Goal: Feedback & Contribution: Submit feedback/report problem

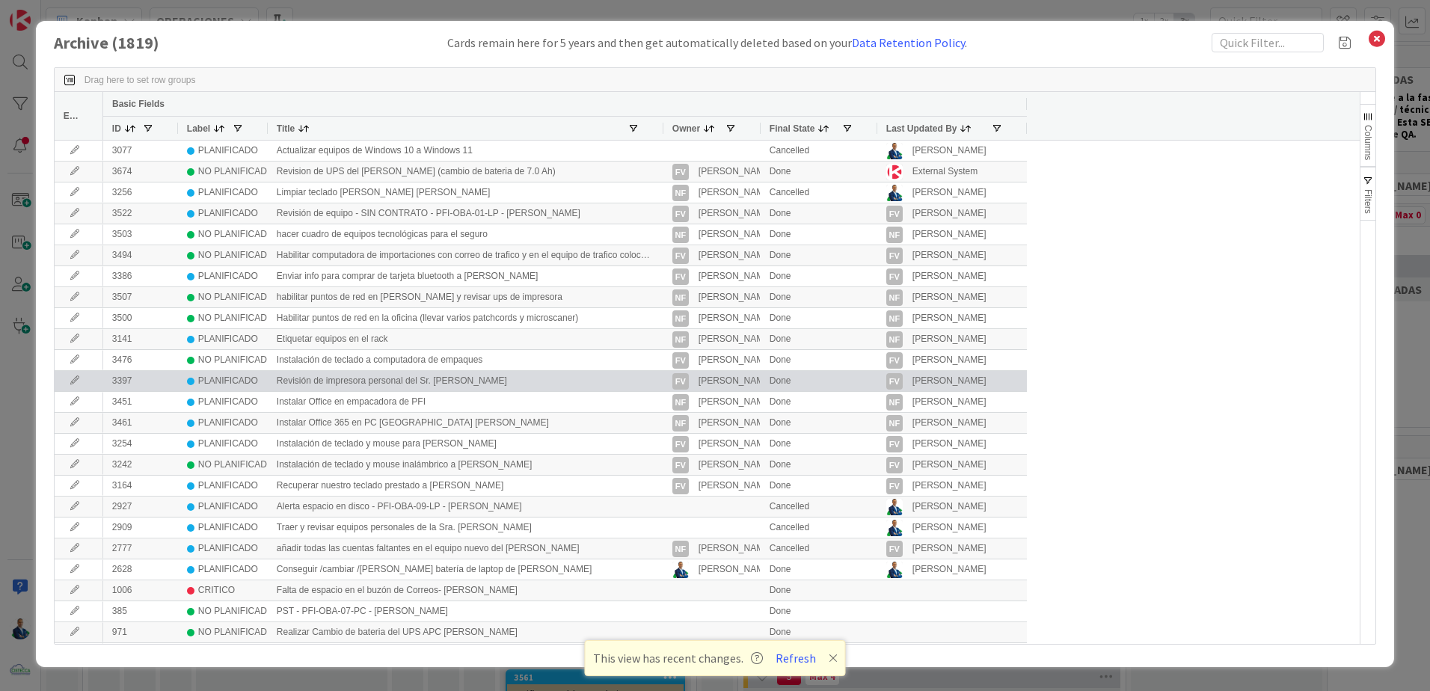
scroll to position [0, 208]
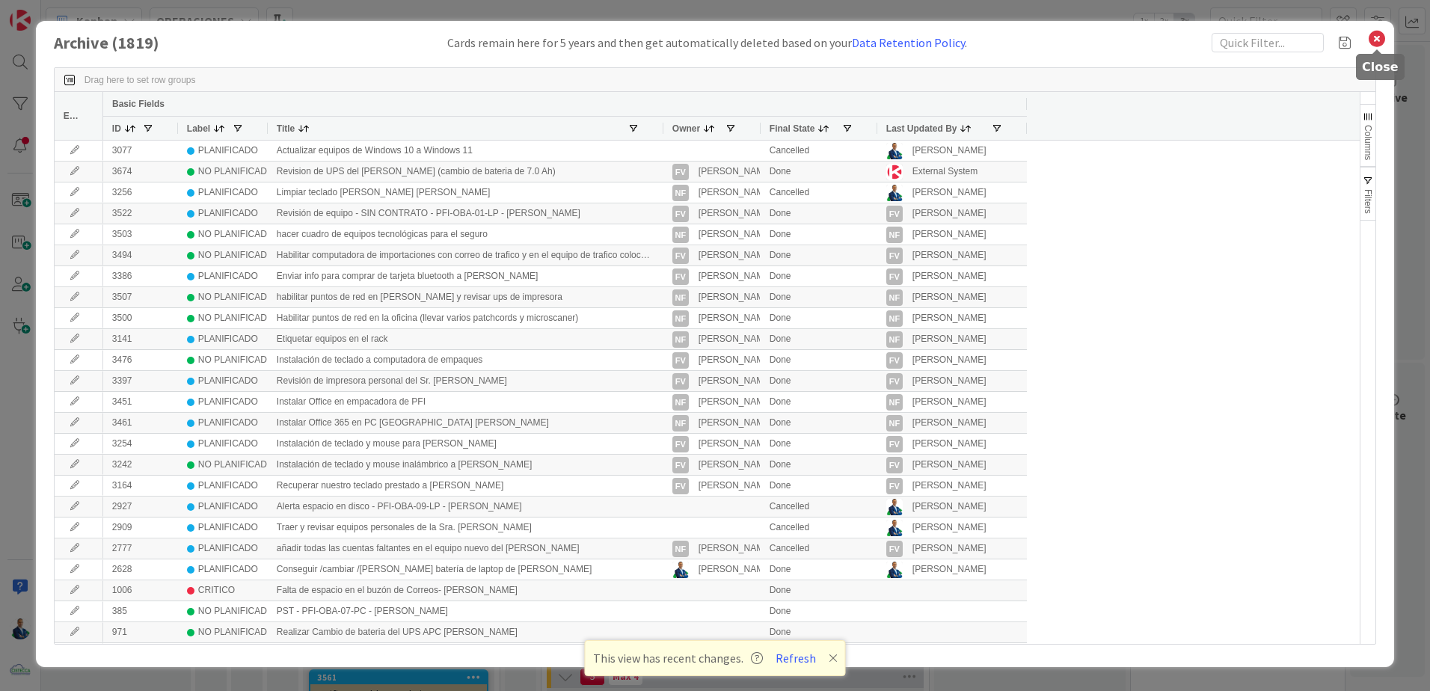
click at [1378, 40] on icon at bounding box center [1376, 38] width 19 height 21
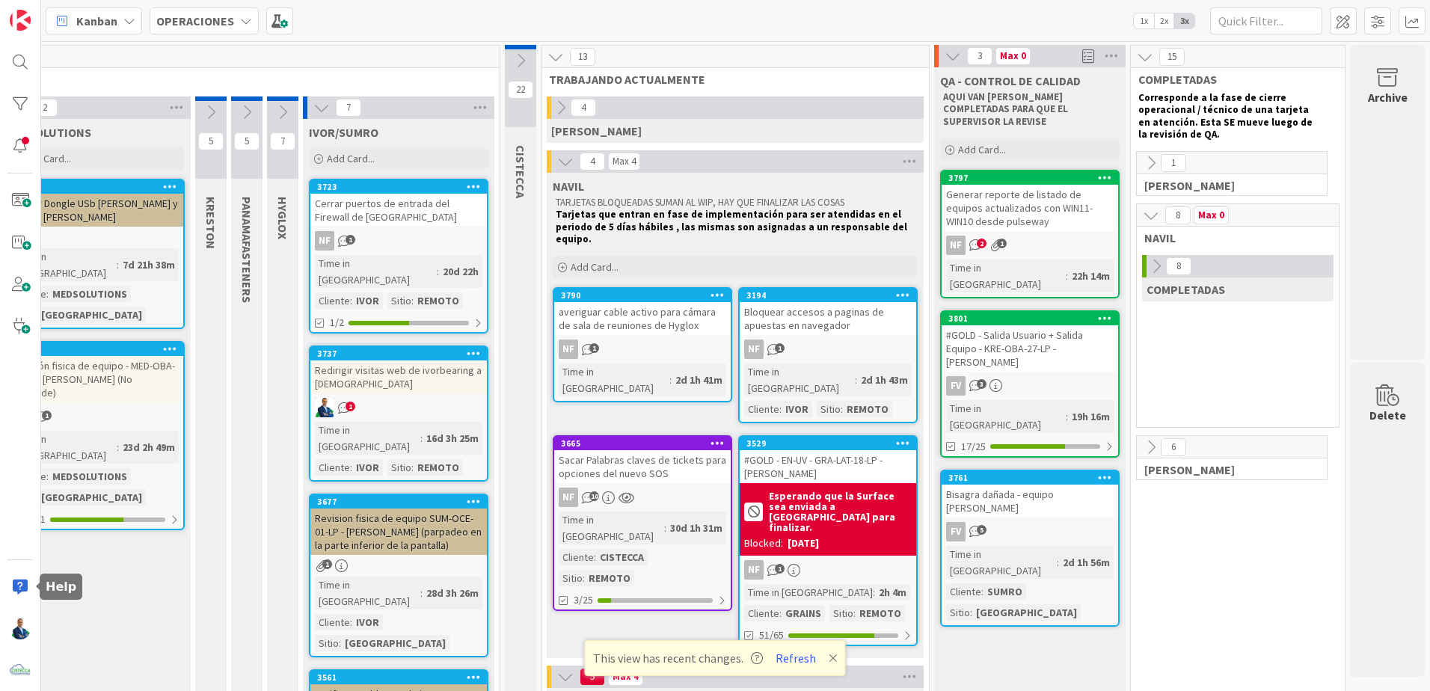
click at [11, 589] on div at bounding box center [20, 587] width 30 height 30
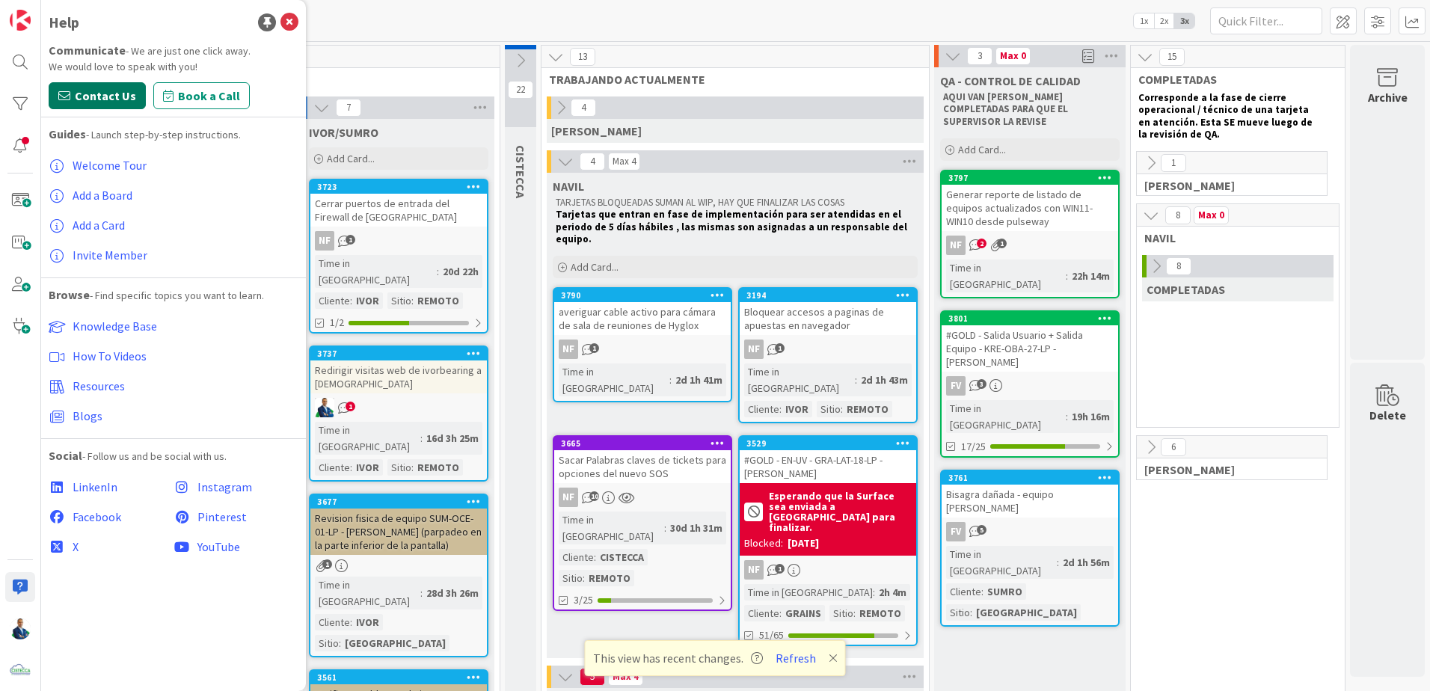
click at [110, 88] on span "Contact Us" at bounding box center [105, 96] width 61 height 18
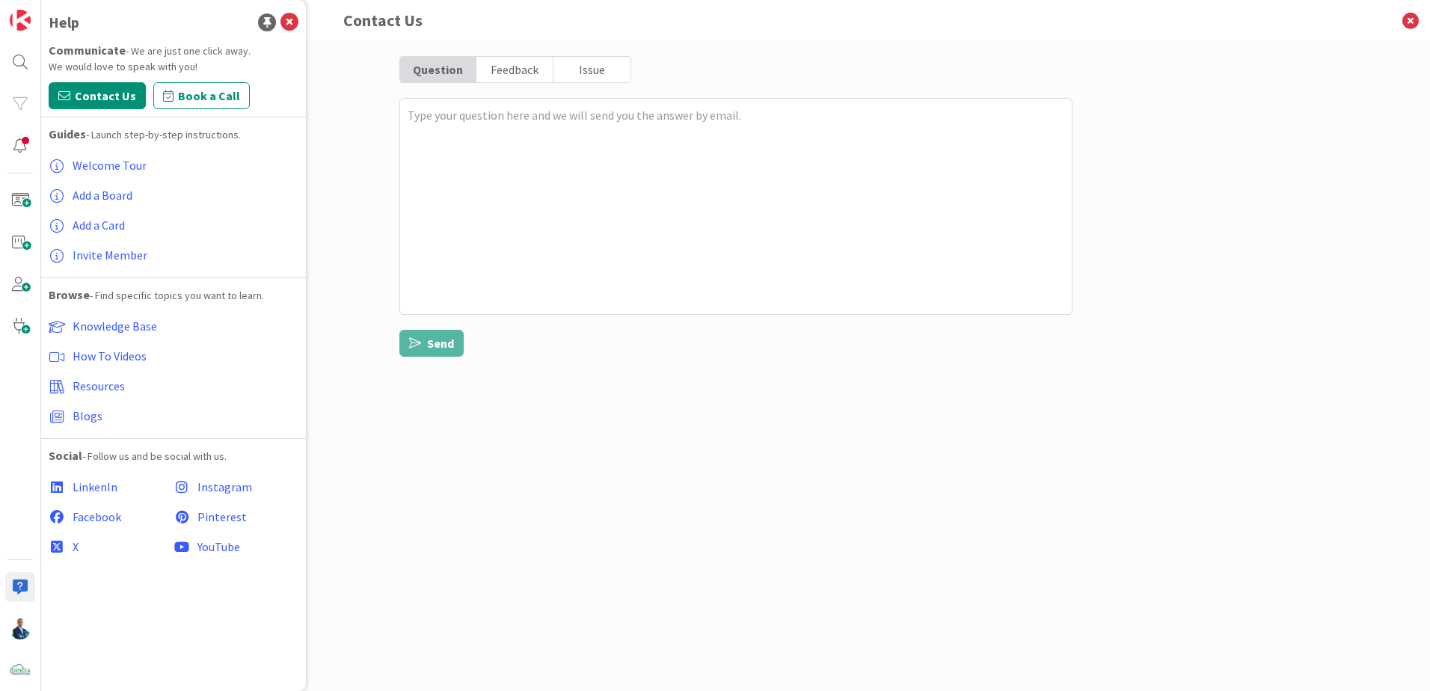
click at [607, 72] on div "Issue" at bounding box center [591, 69] width 76 height 25
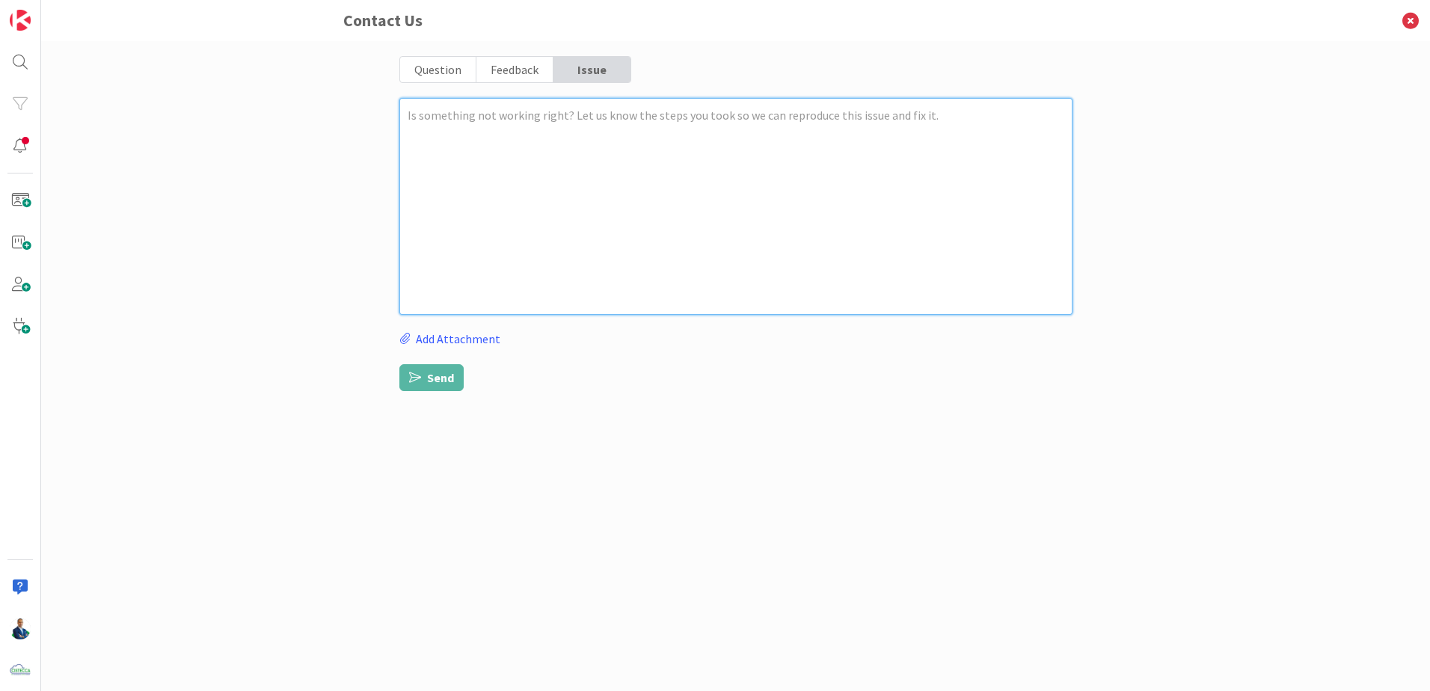
click at [594, 153] on textarea at bounding box center [735, 206] width 673 height 217
type textarea "x"
type textarea "H"
type textarea "x"
type textarea "Ho"
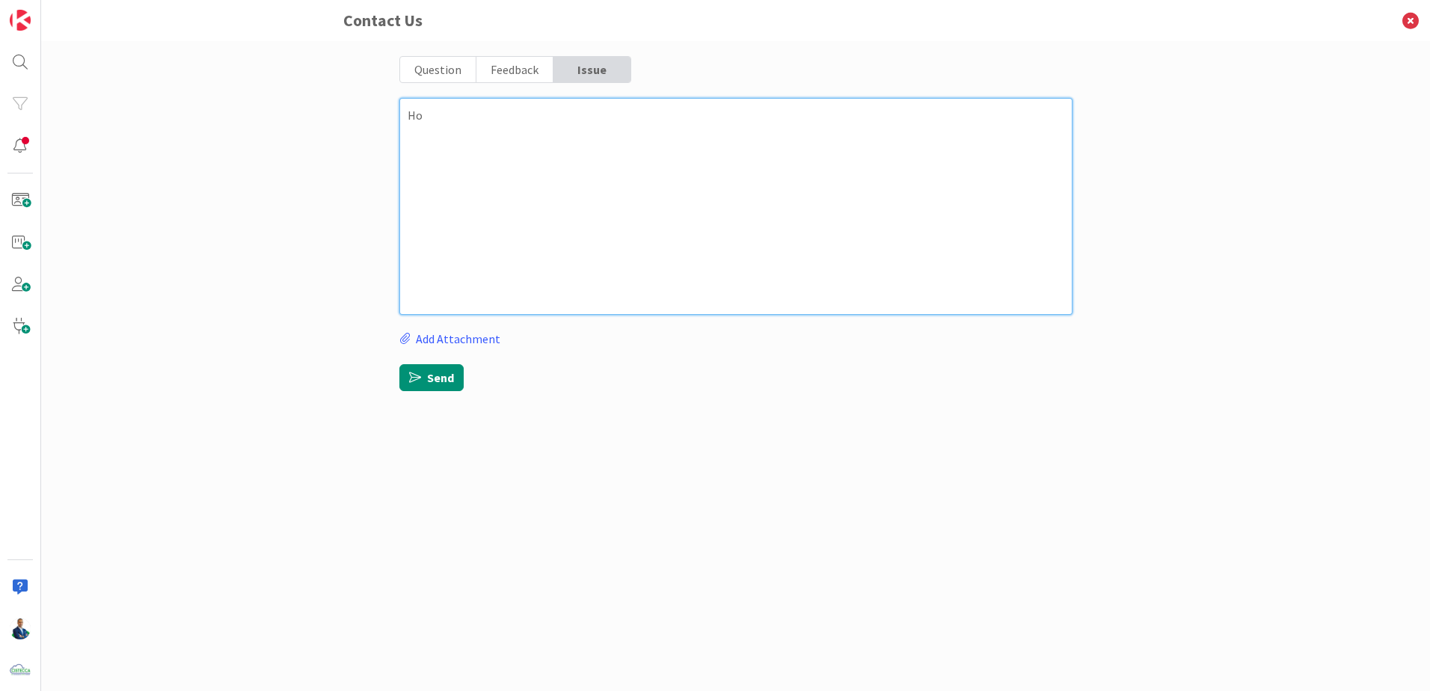
type textarea "x"
type textarea "Hol"
type textarea "x"
type textarea "Hola,"
type textarea "x"
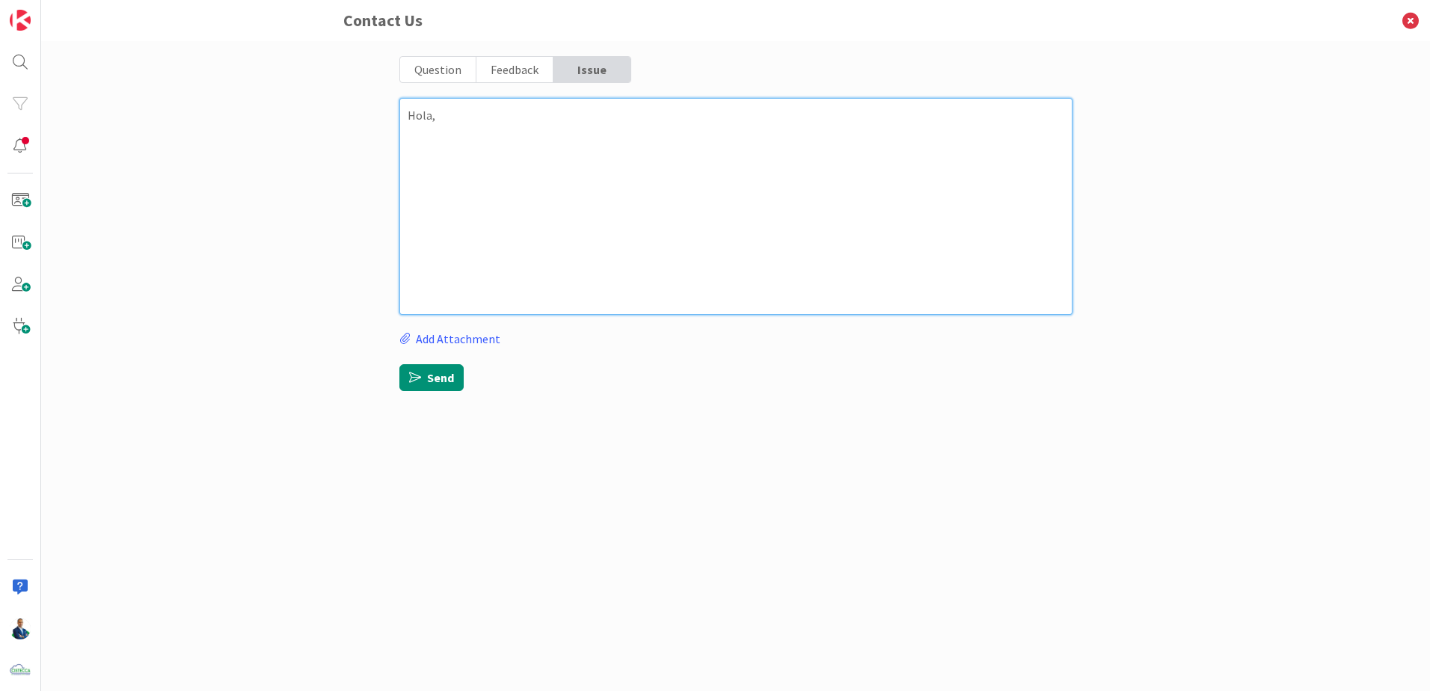
type textarea "Hola,"
type textarea "x"
type textarea "Hola,"
type textarea "x"
type textarea "Hola, e"
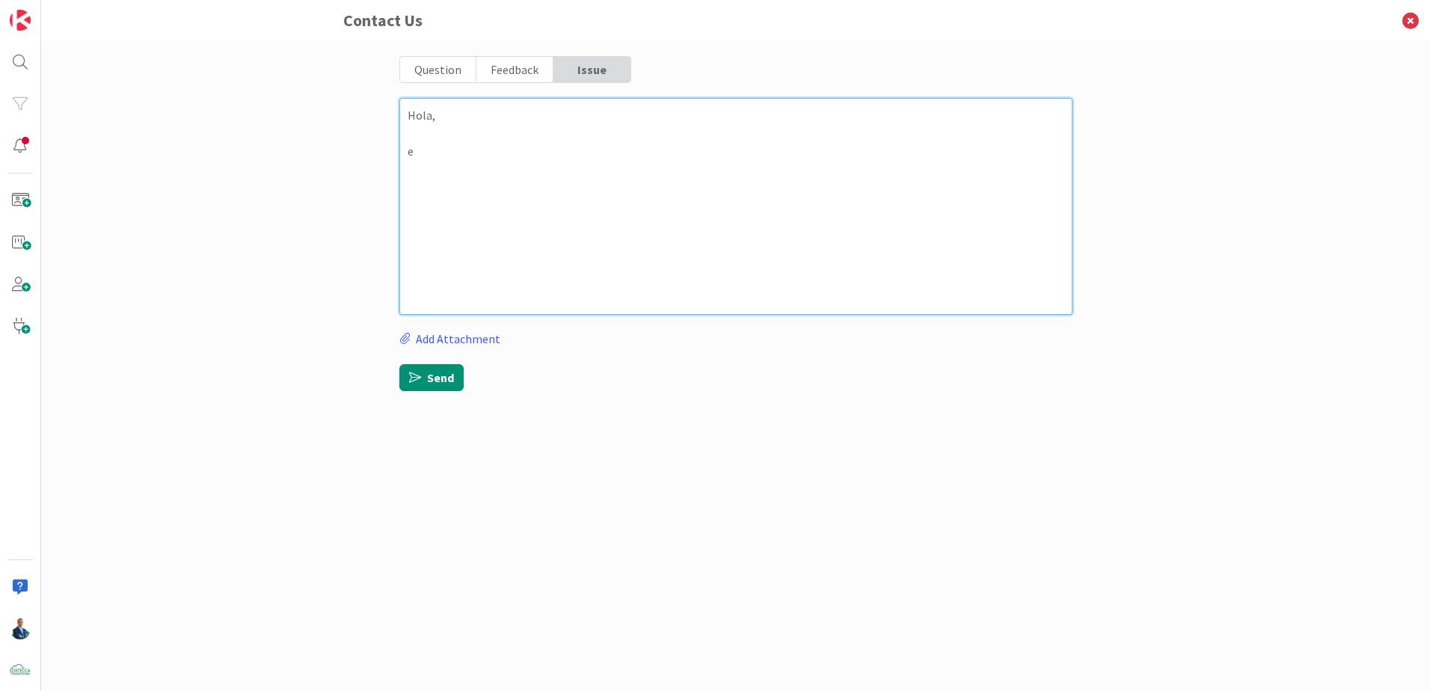
type textarea "x"
type textarea "Hola, es"
type textarea "x"
type textarea "Hola, espe"
type textarea "x"
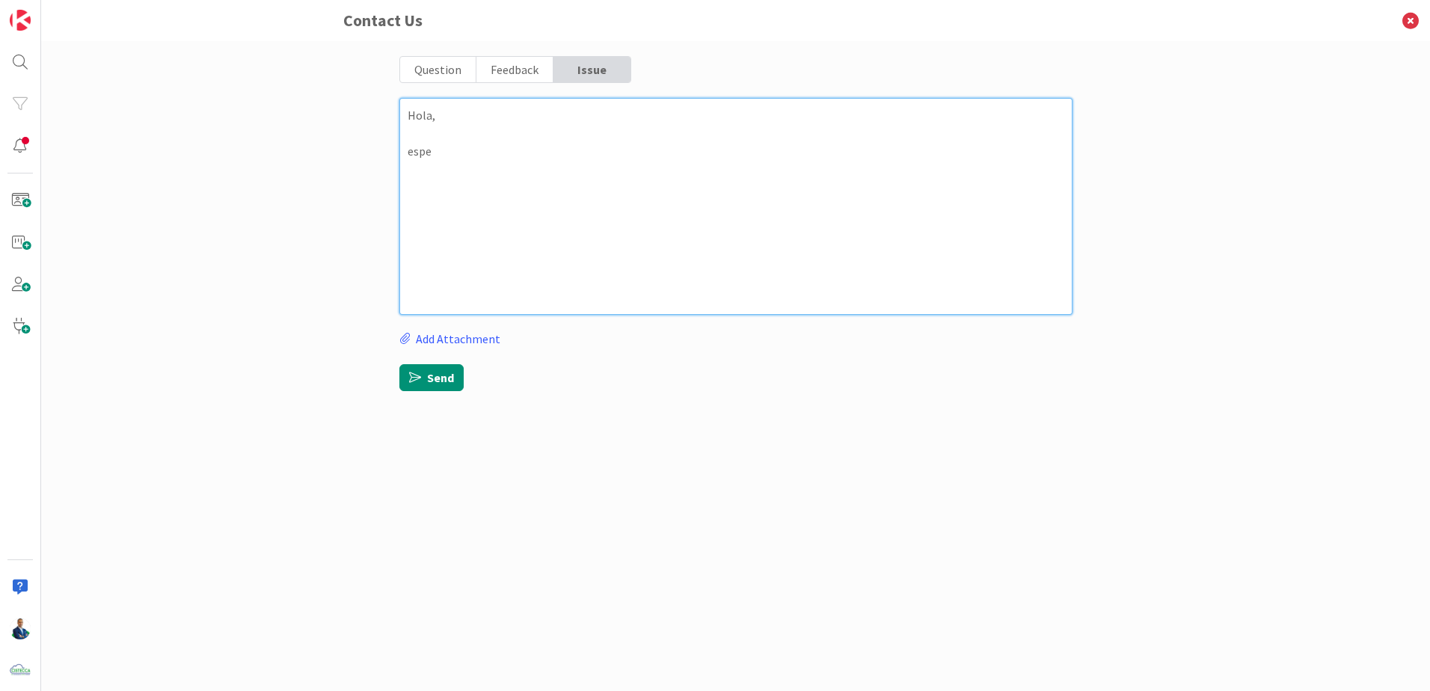
type textarea "Hola, esper"
type textarea "x"
type textarea "Hola, [GEOGRAPHIC_DATA]"
type textarea "x"
type textarea "Hola, [GEOGRAPHIC_DATA]"
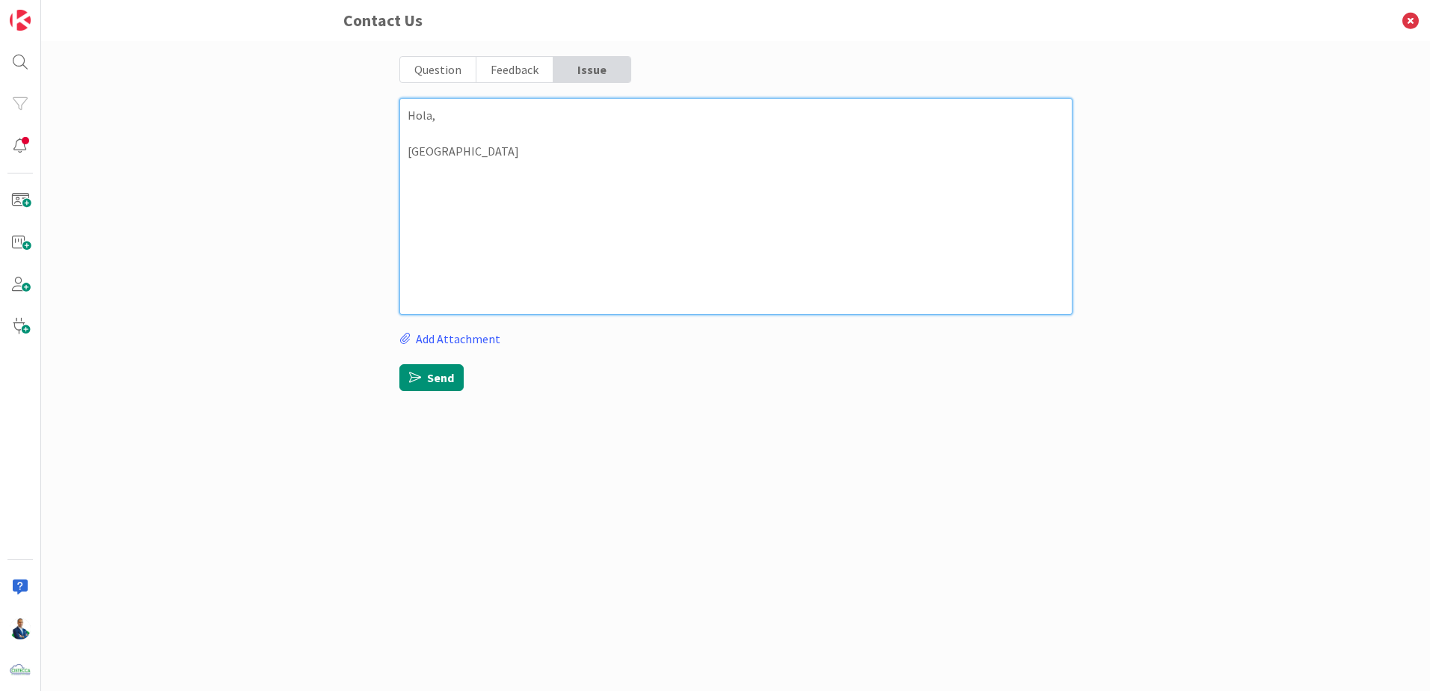
drag, startPoint x: 509, startPoint y: 182, endPoint x: 250, endPoint y: 38, distance: 295.9
click at [250, 40] on div "Contact Us Question Feedback Issue Hola, espero Add Attachment Send" at bounding box center [735, 345] width 1389 height 691
paste textarea "ello, I hope you are well. I needed to see the archived cards from 2024 for a c…"
type textarea "x"
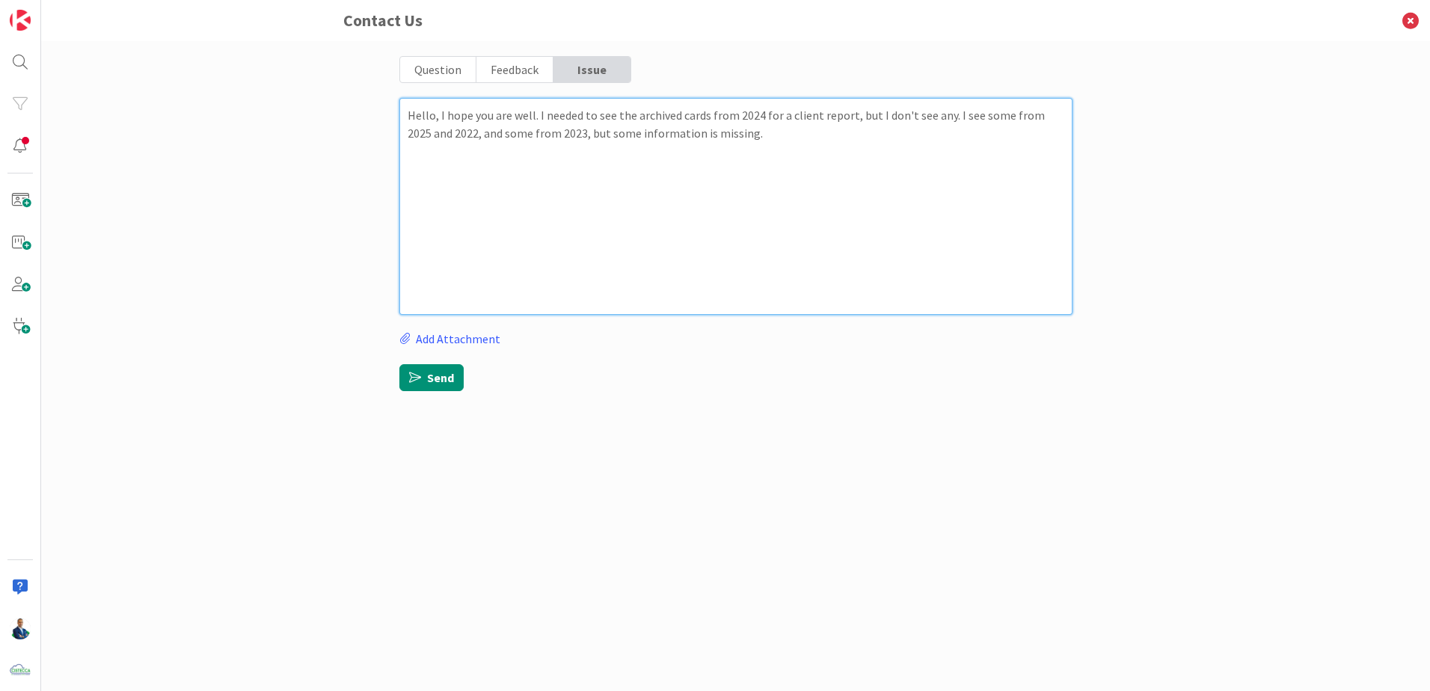
type textarea "Hello, I hope you are well. I needed to see the archived cards from 2024 for a …"
click at [1108, 203] on div "Contact Us Question Feedback Issue Hello, I hope you are well. I needed to see …" at bounding box center [735, 345] width 1389 height 691
click at [719, 241] on textarea "Hello, I hope you are well. I needed to see the archived cards from 2024 for a …" at bounding box center [735, 206] width 673 height 217
click at [490, 334] on label "Add Attachment" at bounding box center [449, 339] width 101 height 18
click at [399, 330] on input "Add Attachment" at bounding box center [399, 330] width 0 height 0
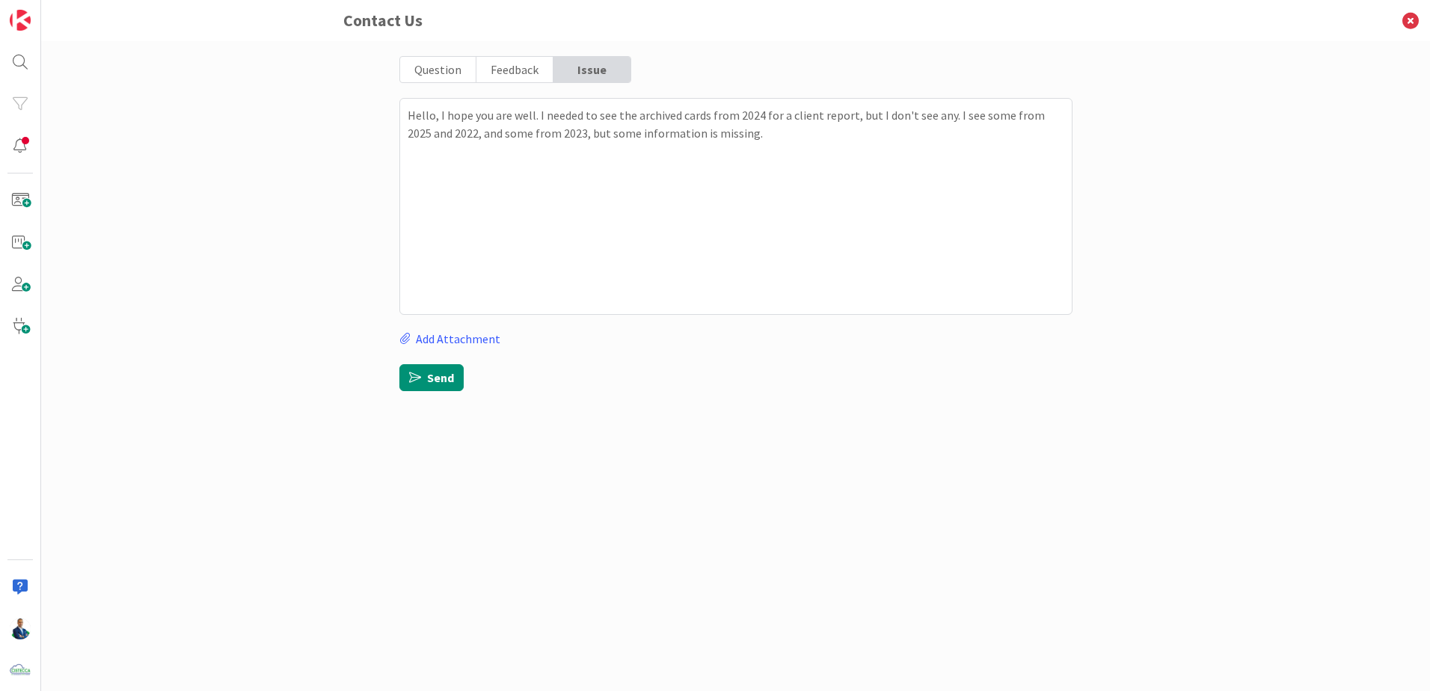
type textarea "x"
click at [448, 387] on button "Send" at bounding box center [431, 395] width 64 height 27
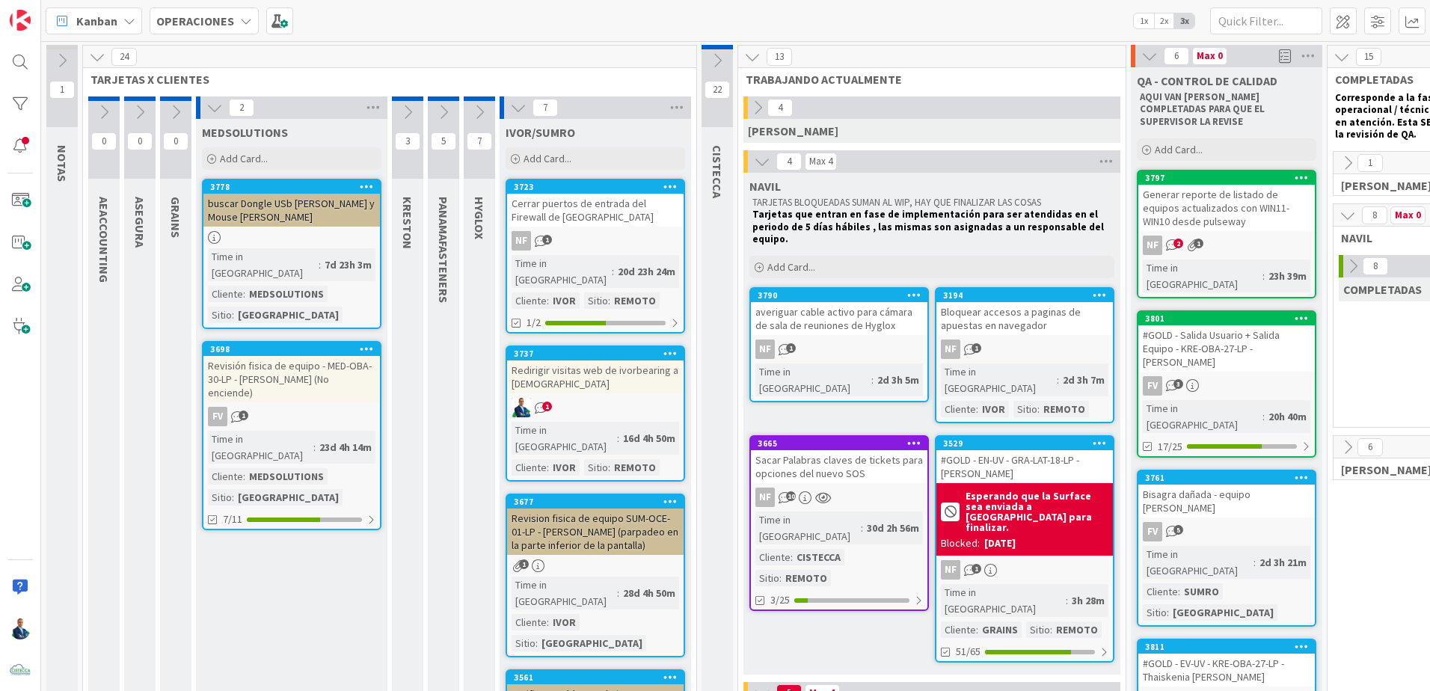
scroll to position [0, 208]
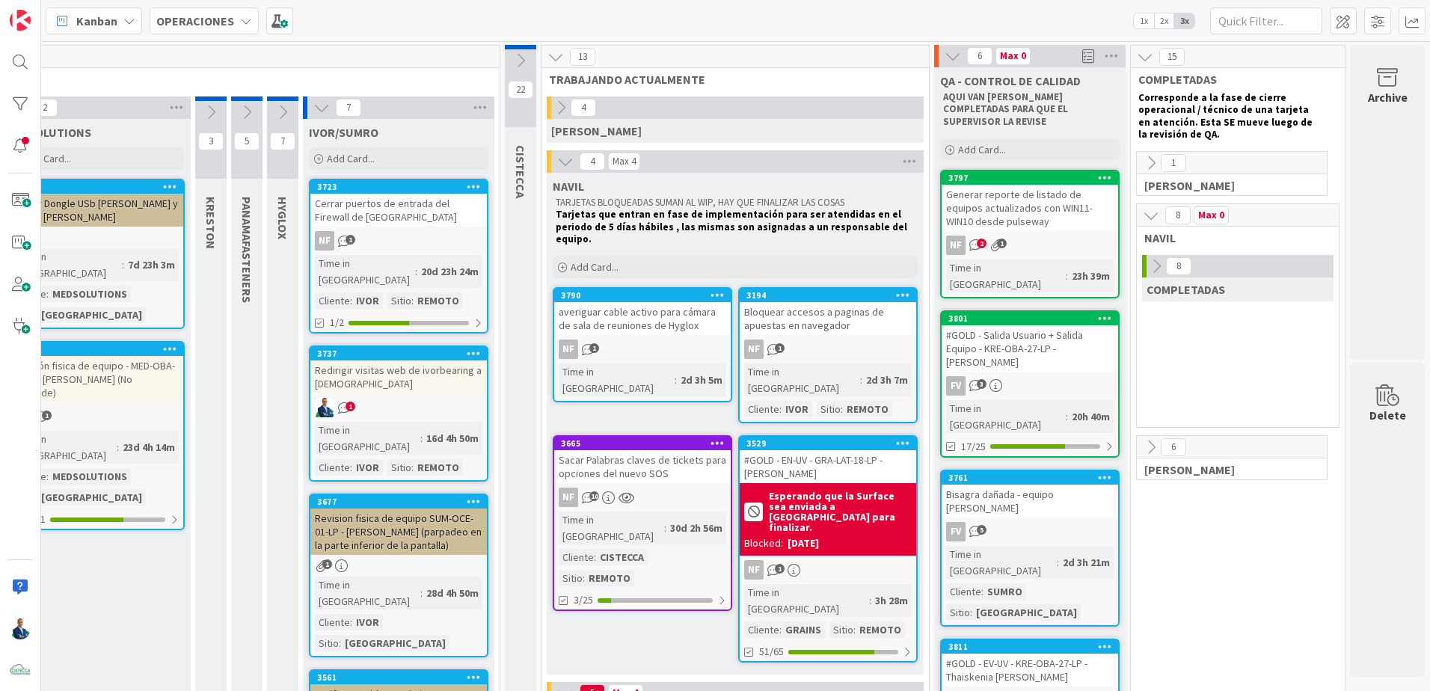
click at [1386, 185] on div "Archive" at bounding box center [1387, 202] width 75 height 315
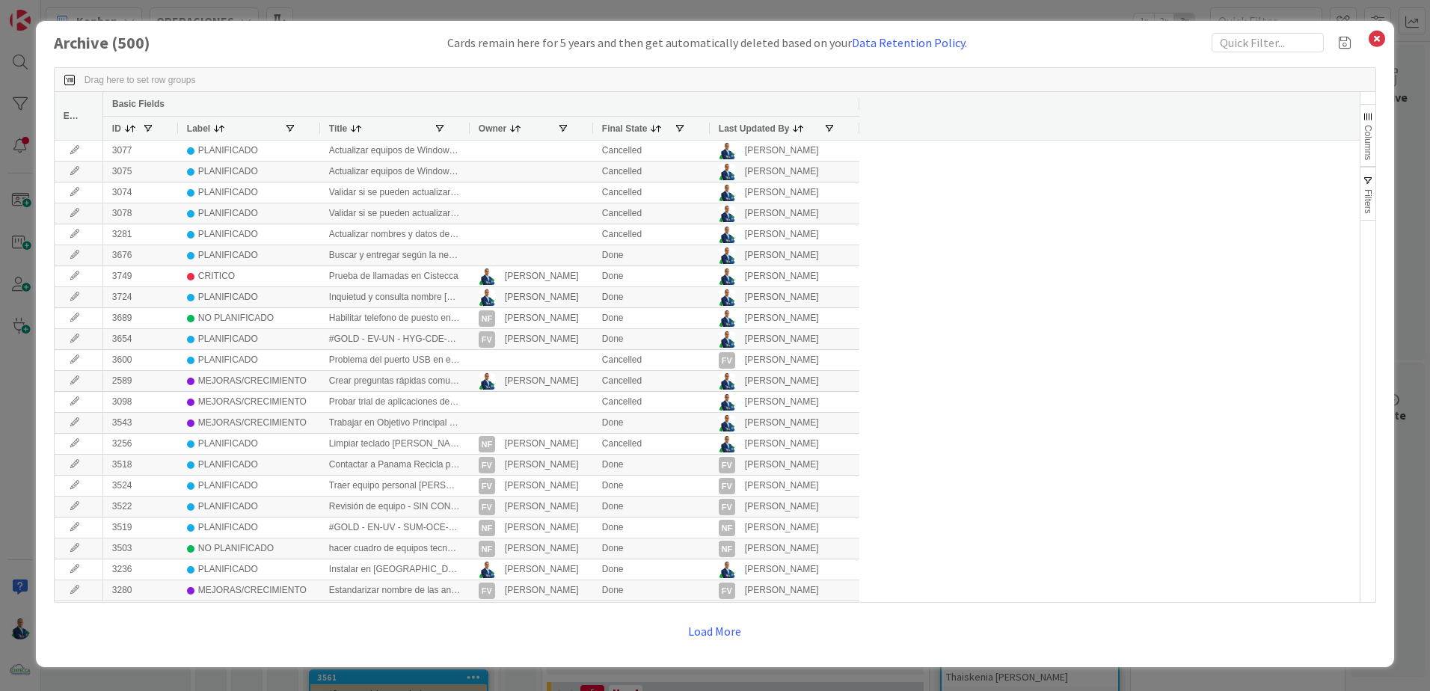
click at [1366, 121] on span "button" at bounding box center [1368, 117] width 12 height 12
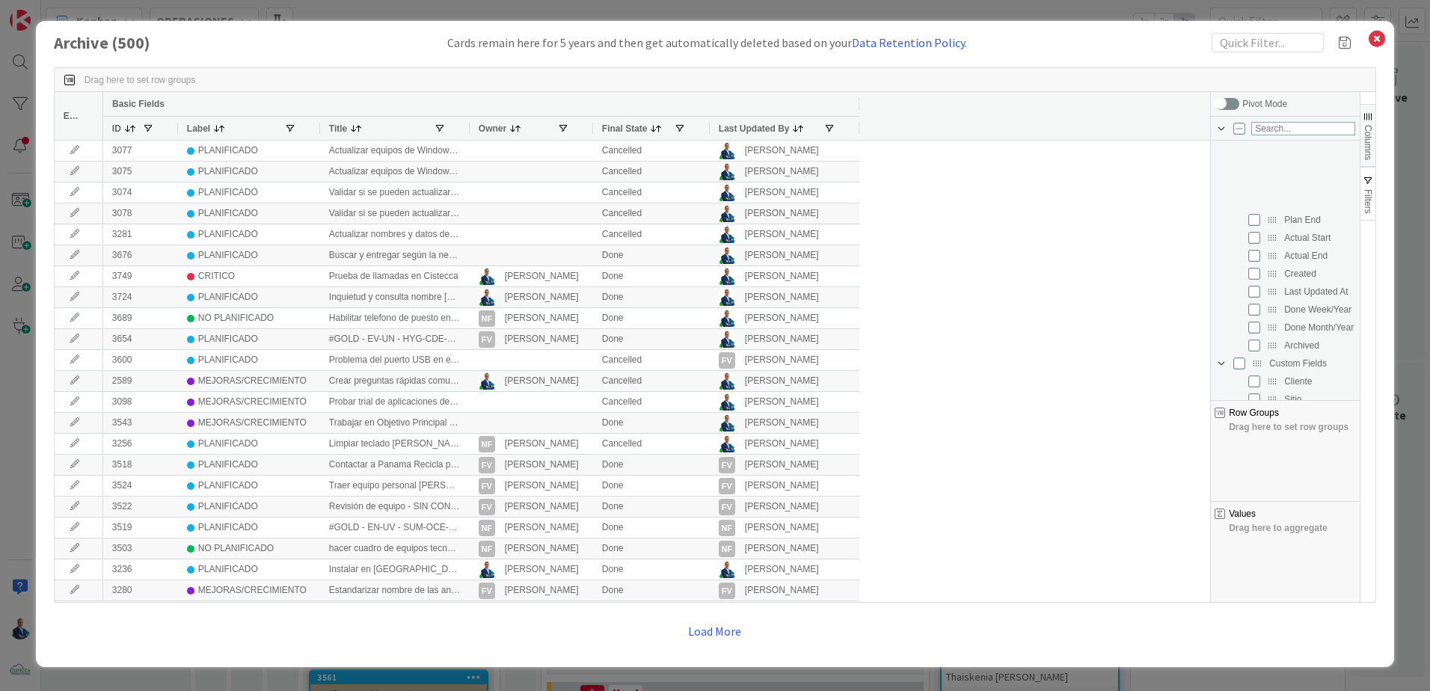
scroll to position [224, 0]
click at [1256, 236] on input "Press SPACE to toggle visibility (hidden)" at bounding box center [1254, 233] width 12 height 12
checkbox input "true"
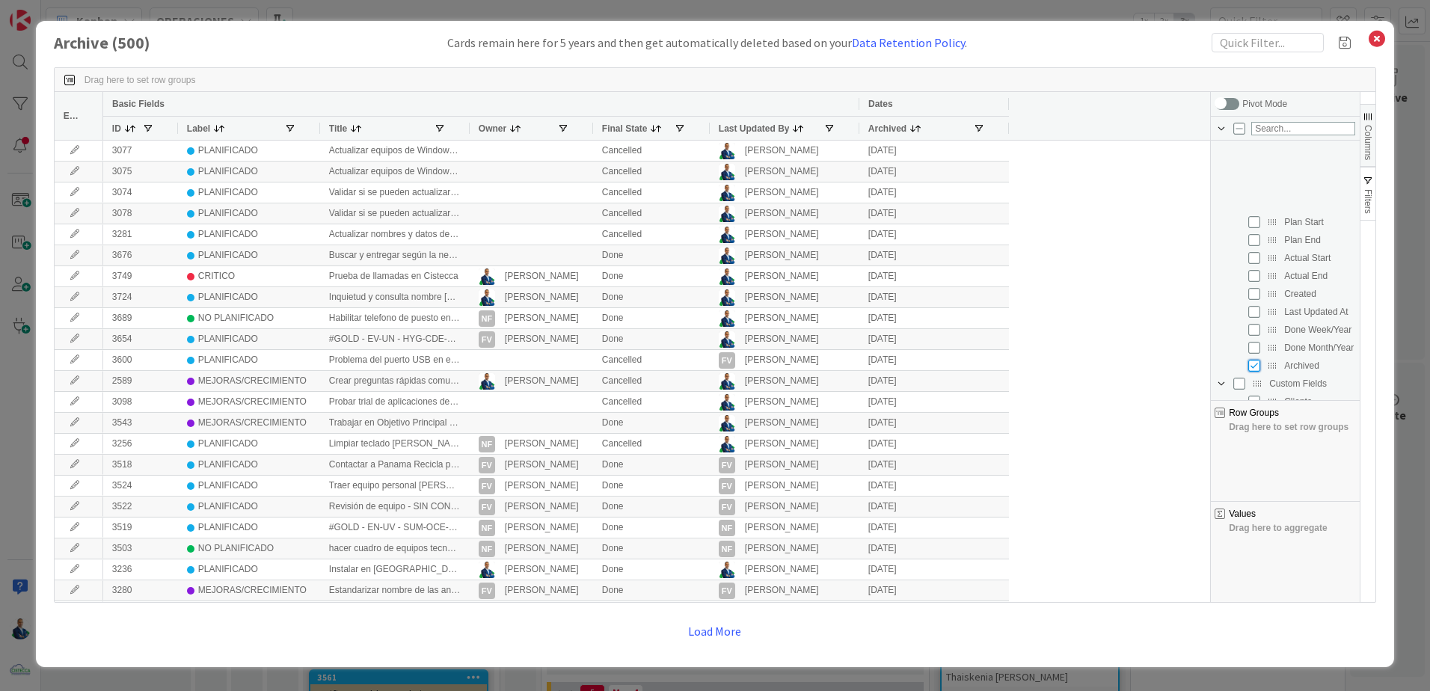
scroll to position [59, 0]
click at [1365, 197] on span "Filters" at bounding box center [1368, 201] width 10 height 25
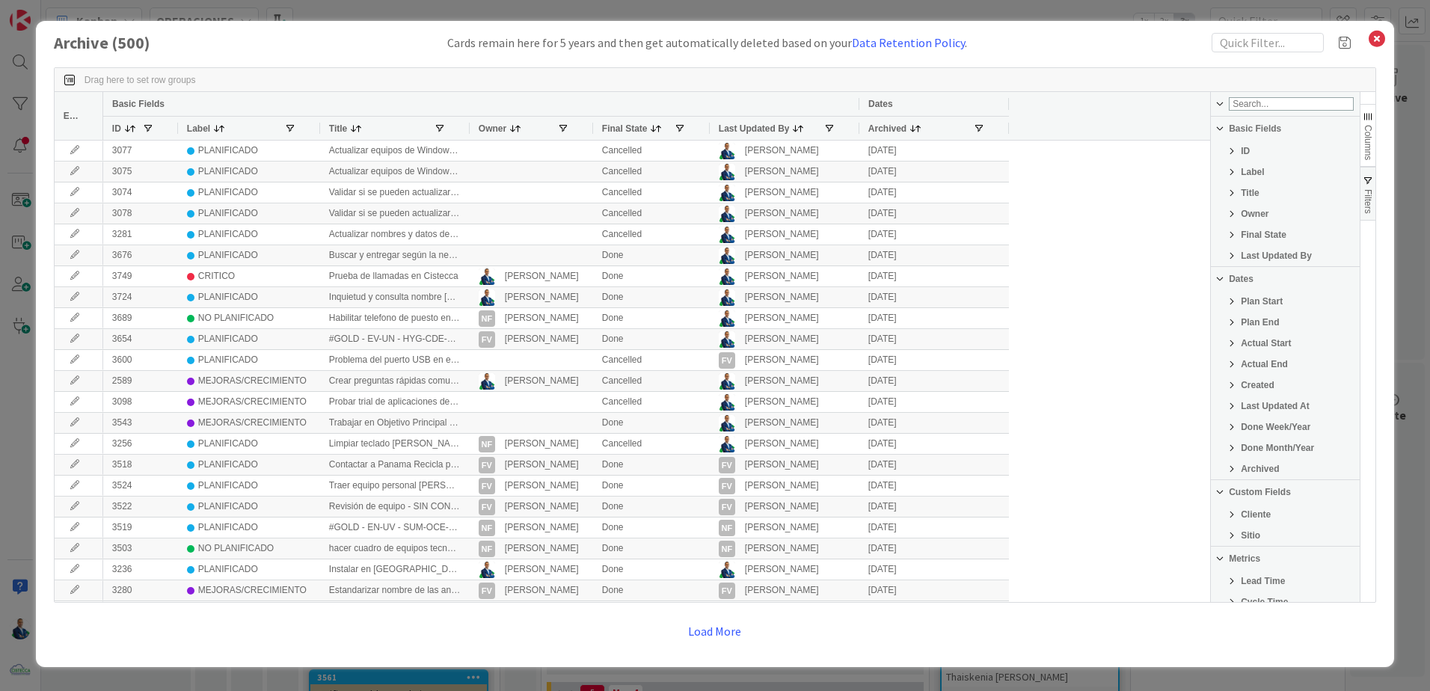
scroll to position [136, 0]
click at [1235, 379] on span "Filter List 25 Filters" at bounding box center [1232, 378] width 12 height 12
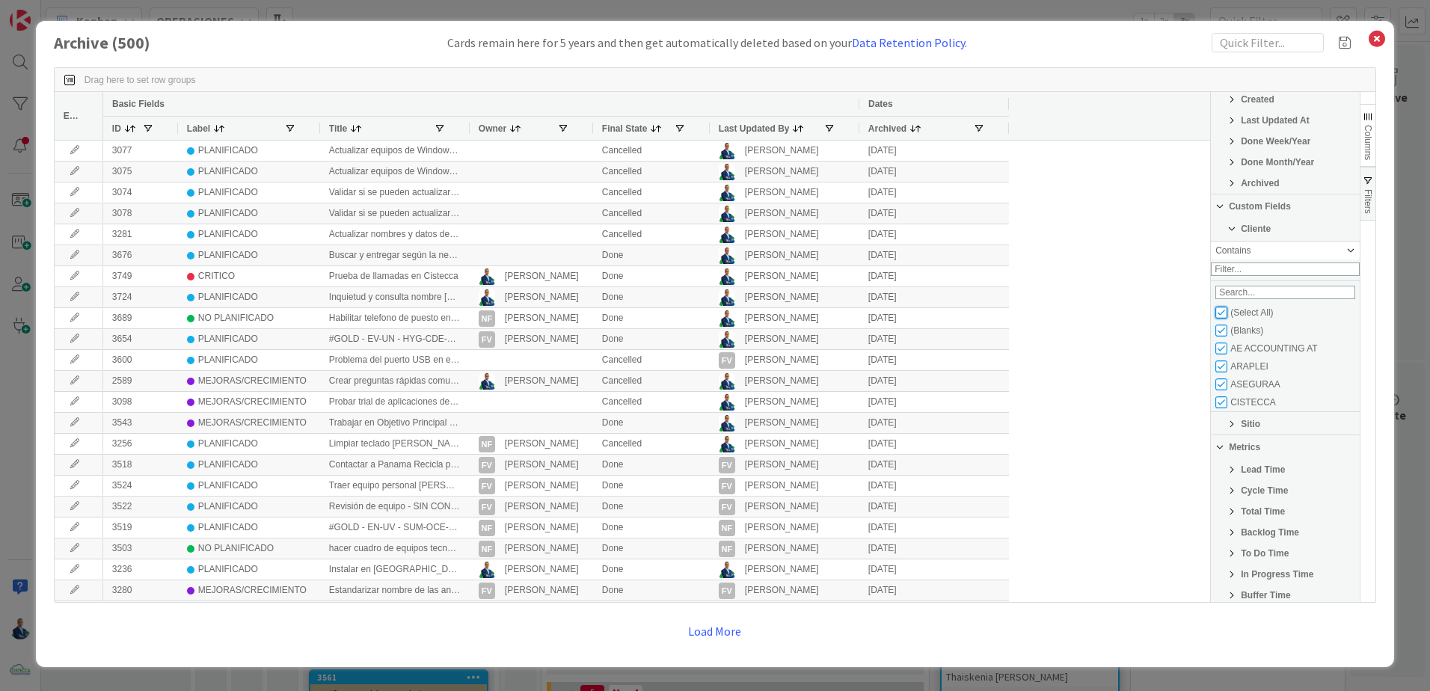
click at [1224, 319] on input "Filter List" at bounding box center [1221, 313] width 12 height 12
checkbox input "false"
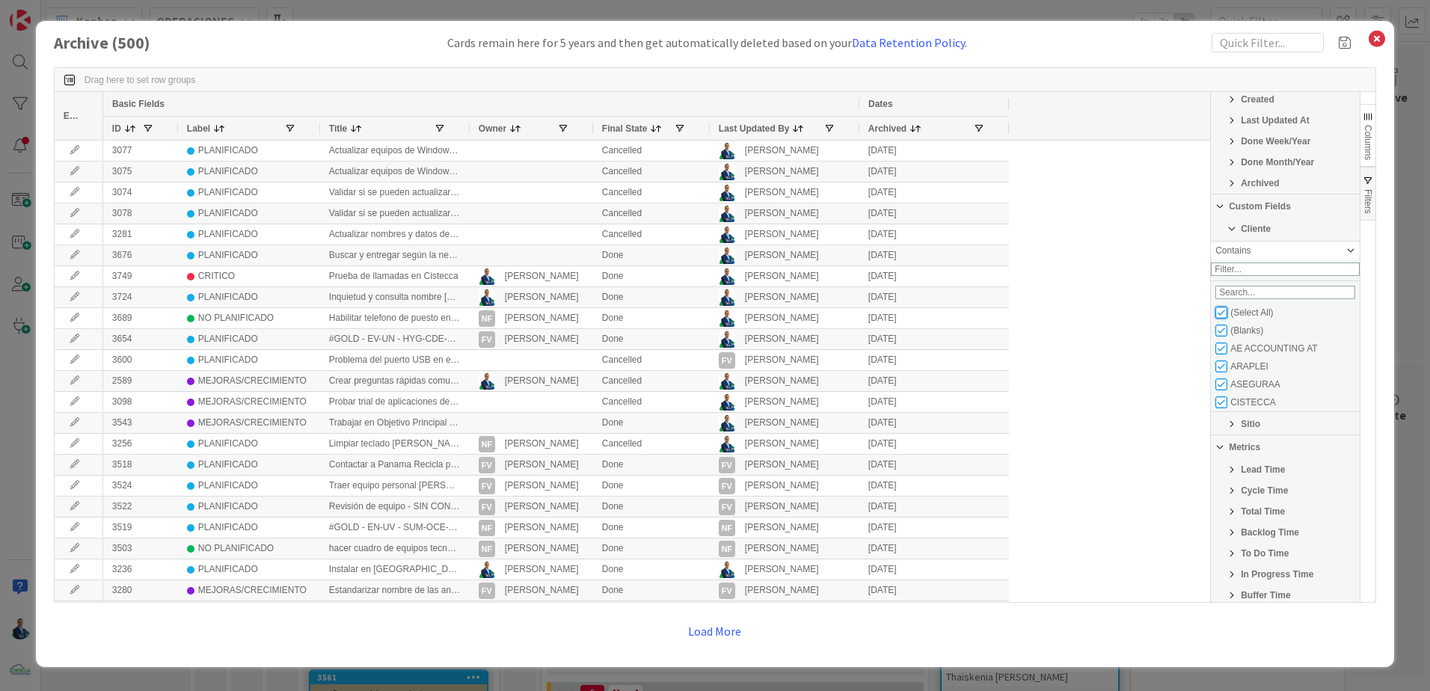
checkbox input "false"
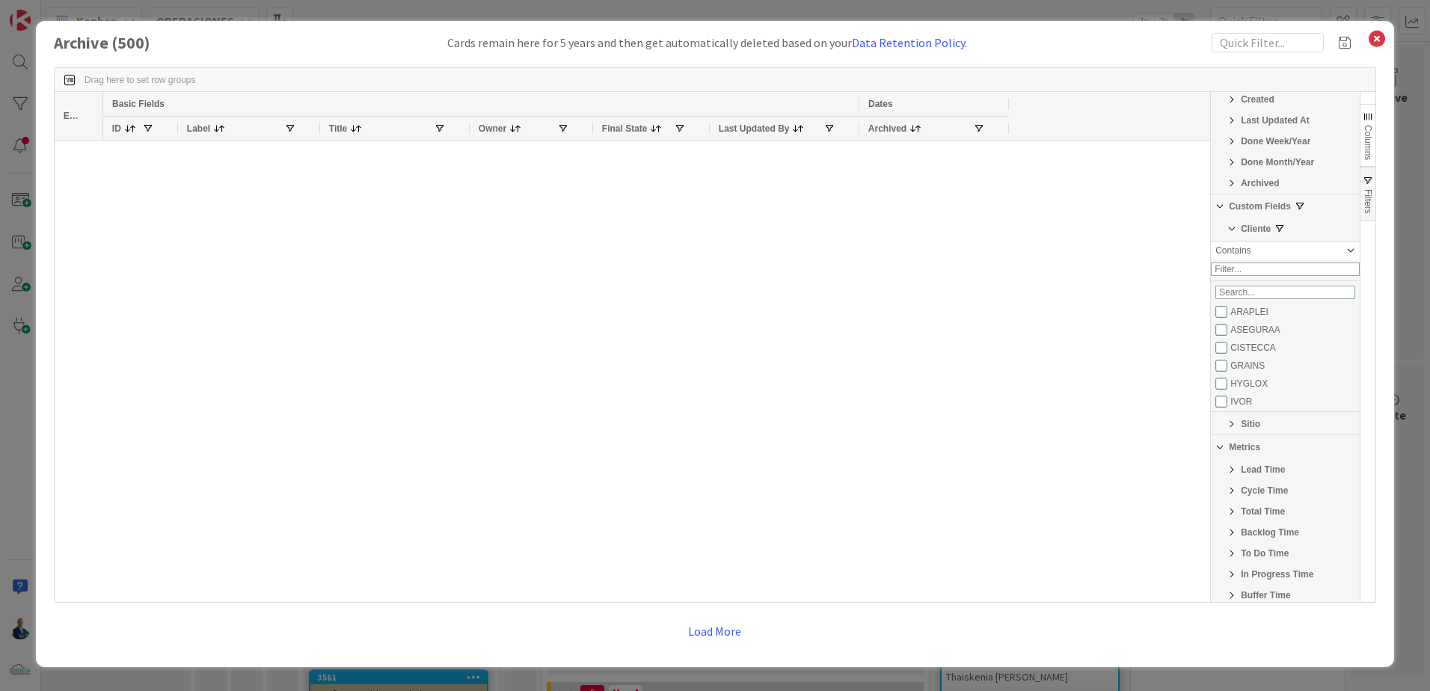
scroll to position [144, 0]
click at [1229, 369] on div "PANAMAFASTENERS" at bounding box center [1287, 366] width 144 height 18
click at [1225, 372] on input "Filter List" at bounding box center [1221, 366] width 12 height 12
checkbox input "true"
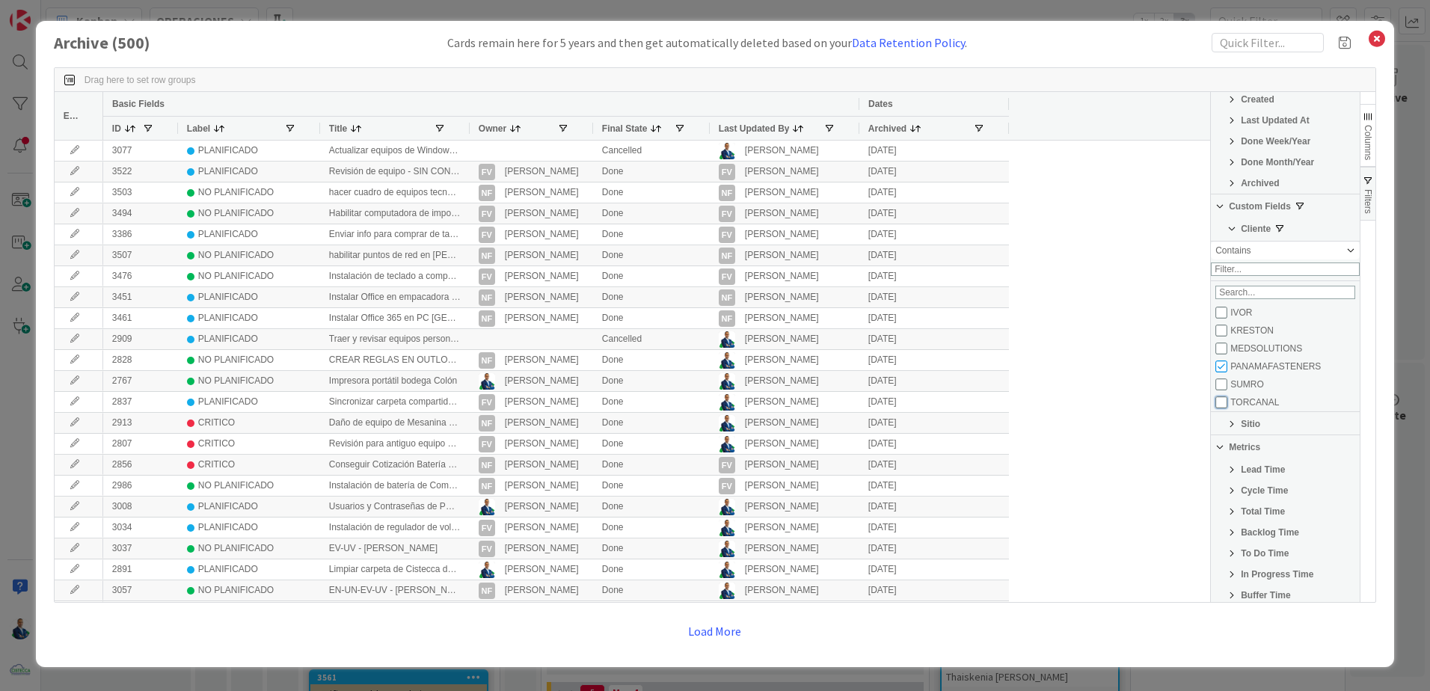
click at [1225, 408] on input "Filter List" at bounding box center [1221, 402] width 12 height 12
checkbox input "true"
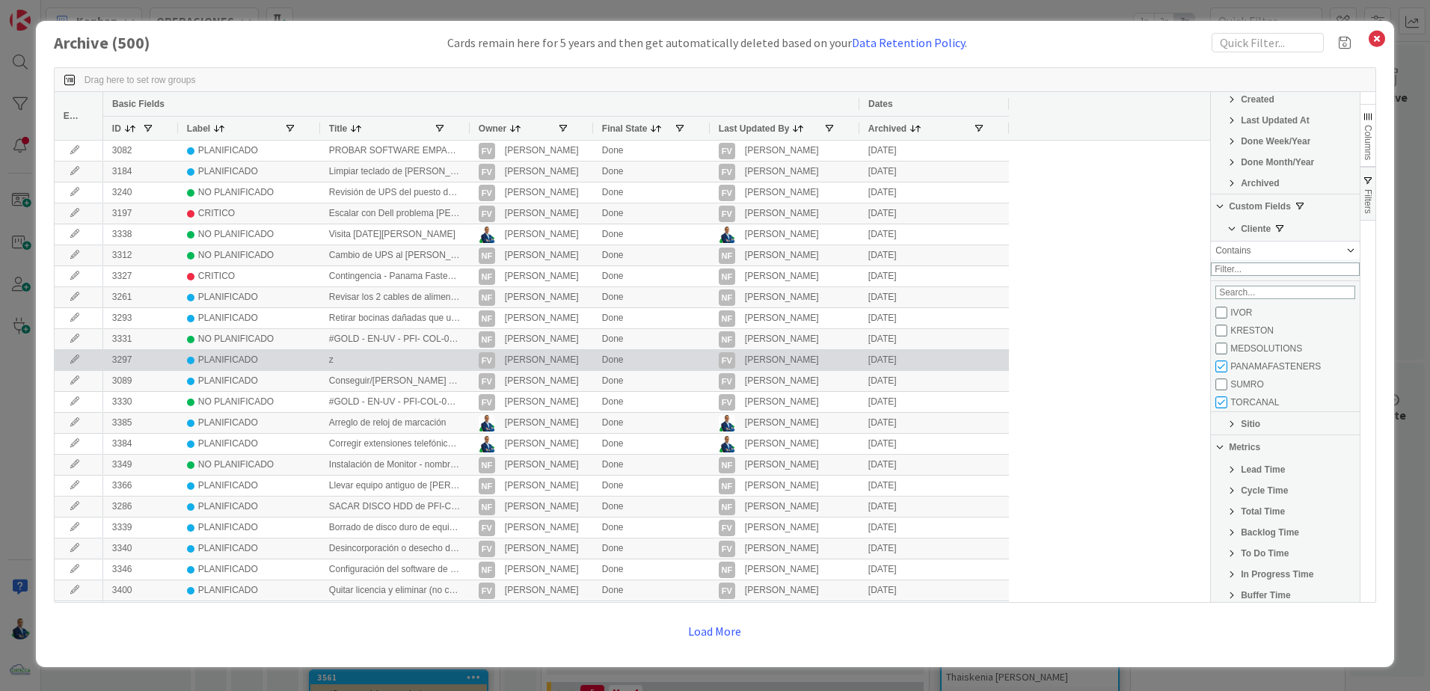
scroll to position [1214, 0]
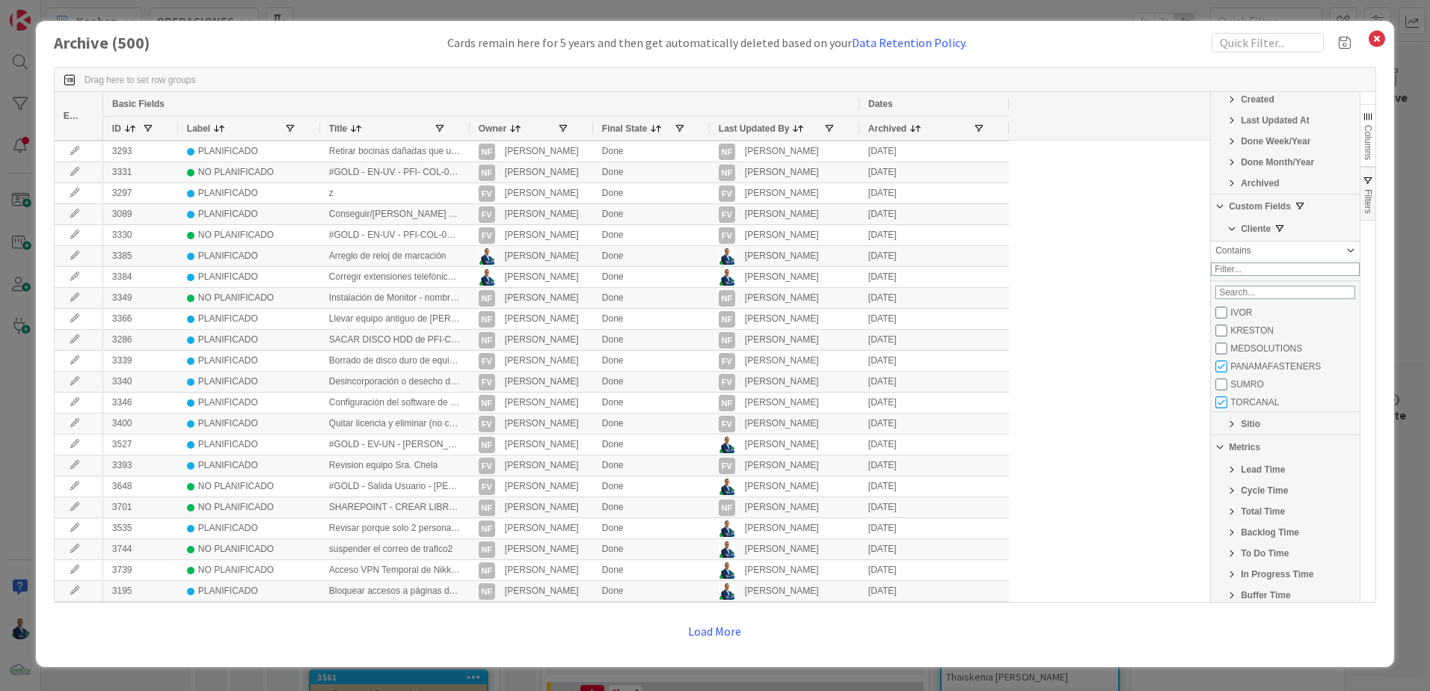
click at [723, 622] on button "Load More" at bounding box center [714, 631] width 73 height 27
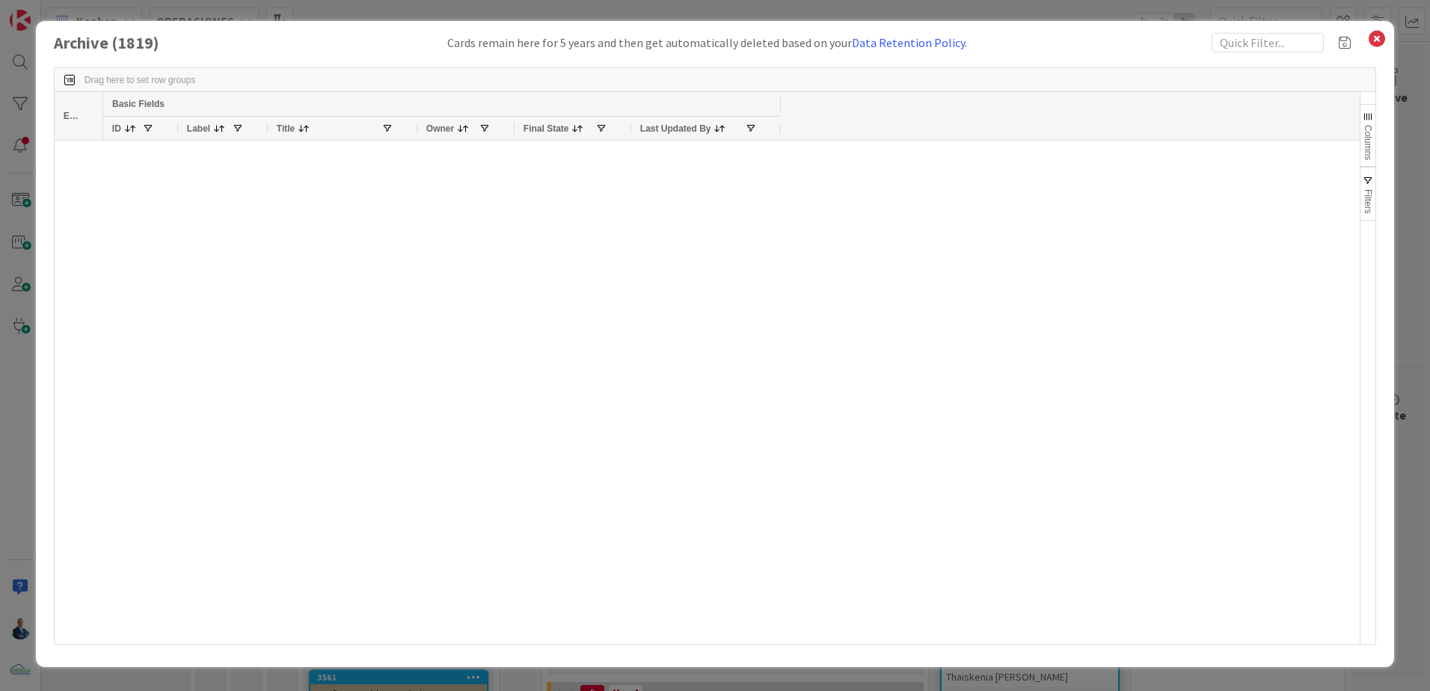
scroll to position [0, 0]
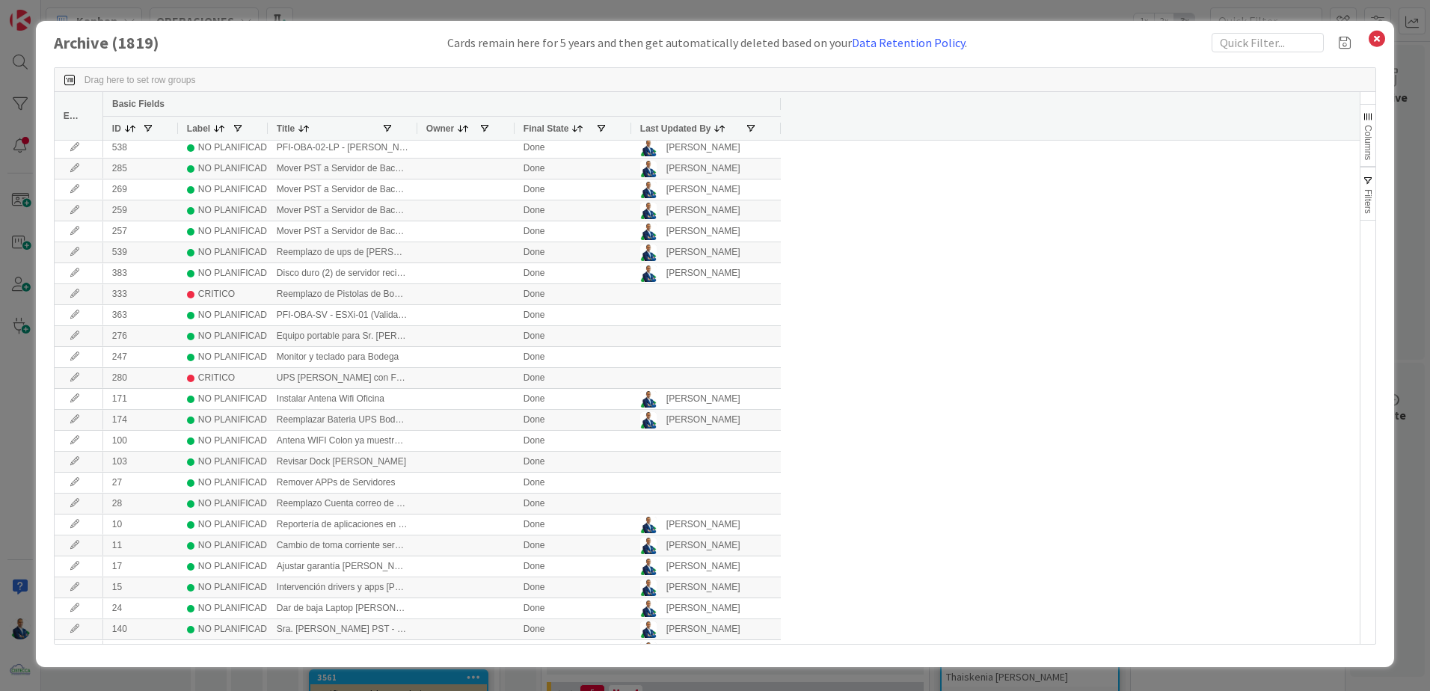
click at [1360, 135] on button "Columns" at bounding box center [1367, 135] width 15 height 63
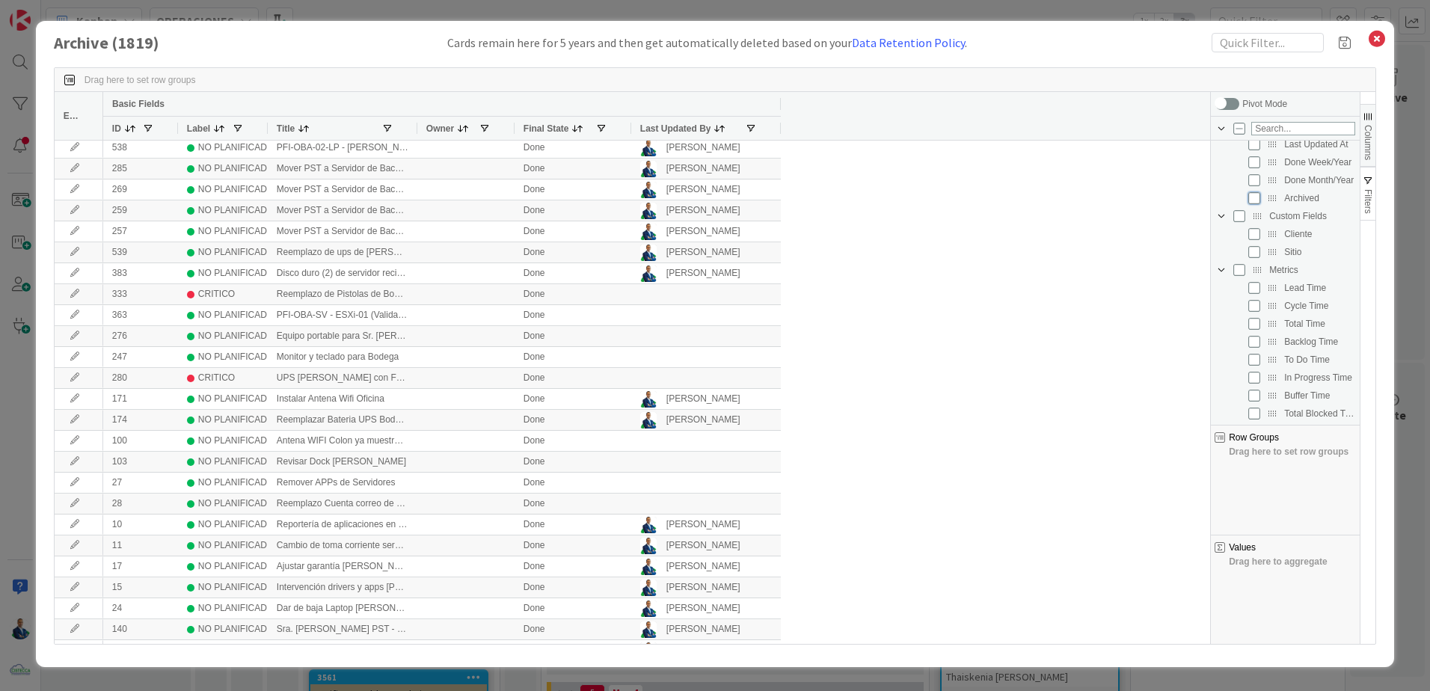
click at [1258, 200] on input "Press SPACE to toggle visibility (hidden)" at bounding box center [1254, 198] width 12 height 12
checkbox input "true"
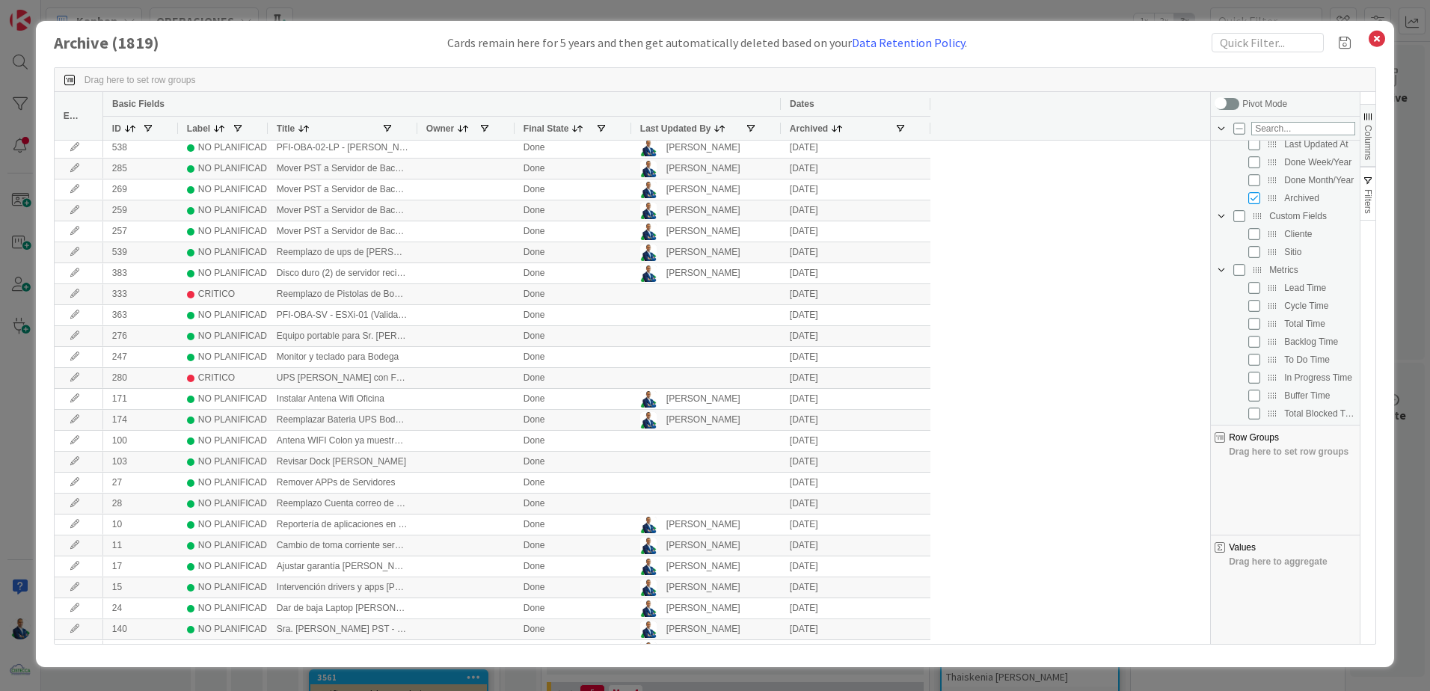
click at [1365, 191] on span "Filters" at bounding box center [1368, 201] width 10 height 25
